Goal: Find specific page/section: Find specific page/section

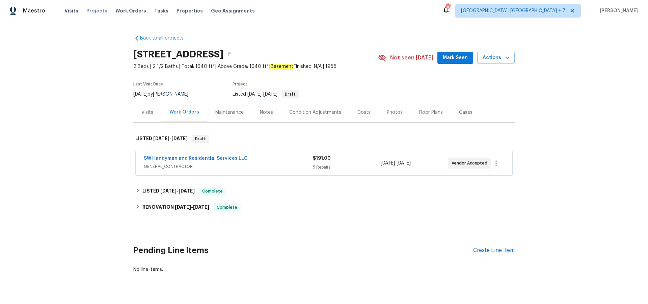
click at [99, 11] on span "Projects" at bounding box center [96, 10] width 21 height 7
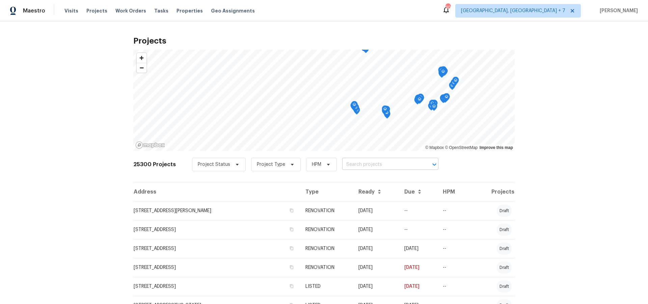
click at [362, 160] on input "text" at bounding box center [380, 164] width 77 height 10
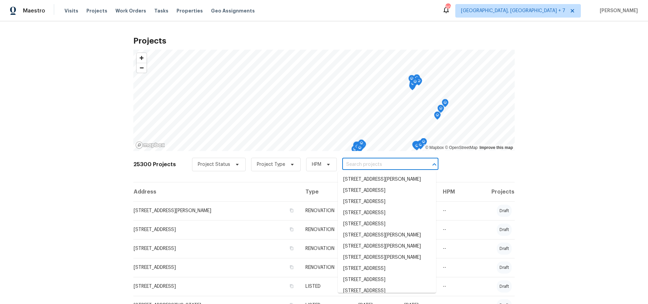
click at [361, 162] on input "text" at bounding box center [380, 164] width 77 height 10
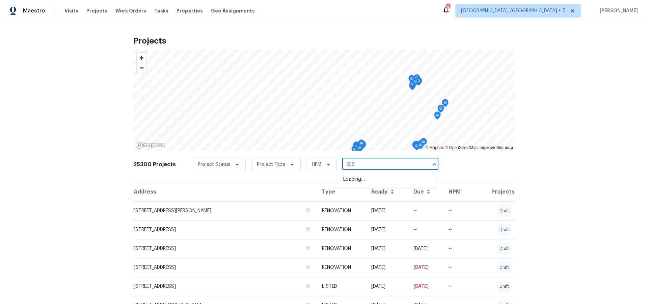
type input "3364"
click at [371, 216] on li "[STREET_ADDRESS]" at bounding box center [387, 212] width 98 height 11
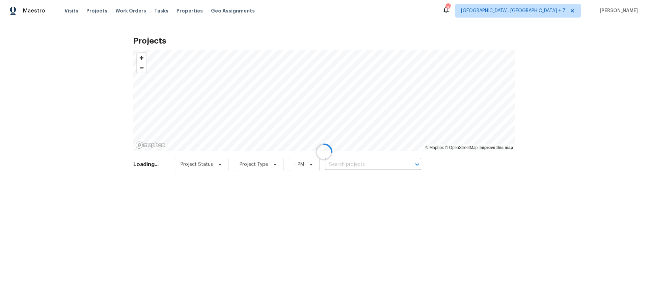
type input "[STREET_ADDRESS]"
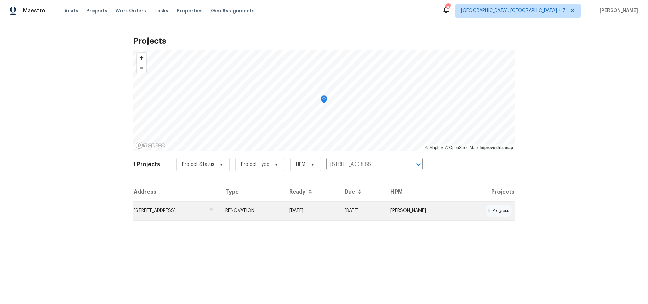
click at [220, 211] on td "[STREET_ADDRESS]" at bounding box center [176, 210] width 87 height 19
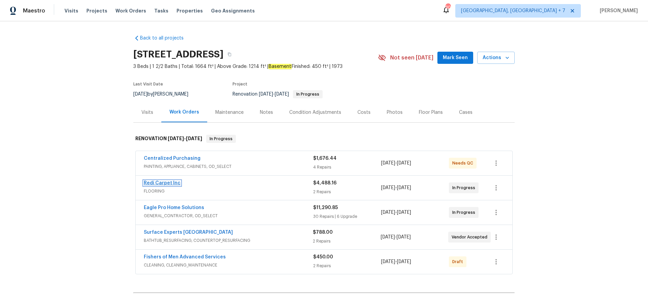
click at [161, 184] on link "Redi Carpet Inc" at bounding box center [162, 183] width 37 height 5
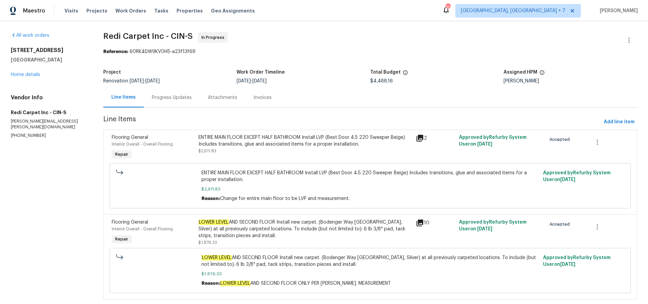
scroll to position [16, 0]
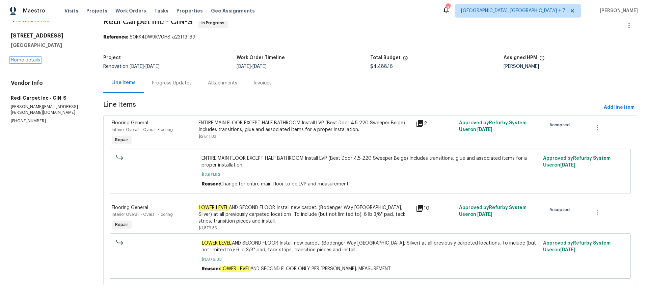
click at [30, 58] on link "Home details" at bounding box center [25, 60] width 29 height 5
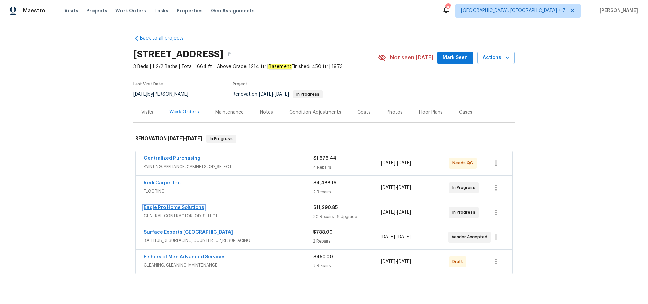
click at [181, 209] on link "Eagle Pro Home Solutions" at bounding box center [174, 207] width 60 height 5
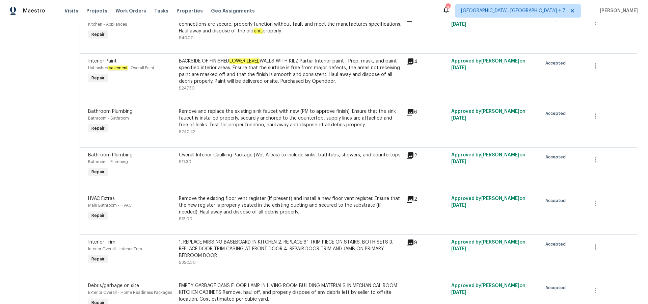
scroll to position [1221, 0]
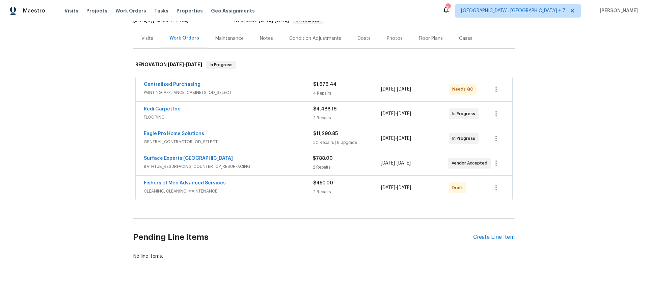
scroll to position [75, 0]
click at [183, 133] on link "Eagle Pro Home Solutions" at bounding box center [174, 132] width 60 height 5
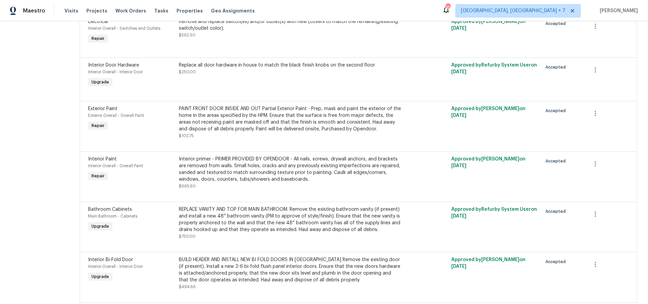
scroll to position [938, 0]
